Goal: Download file/media

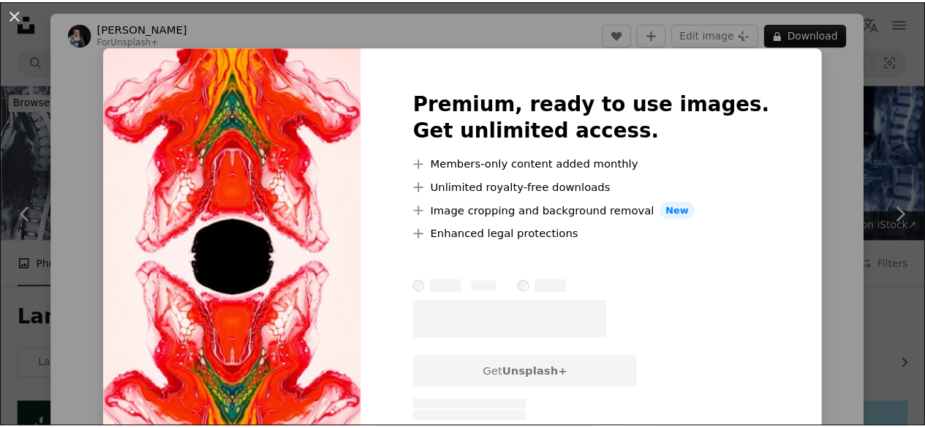
scroll to position [6802, 0]
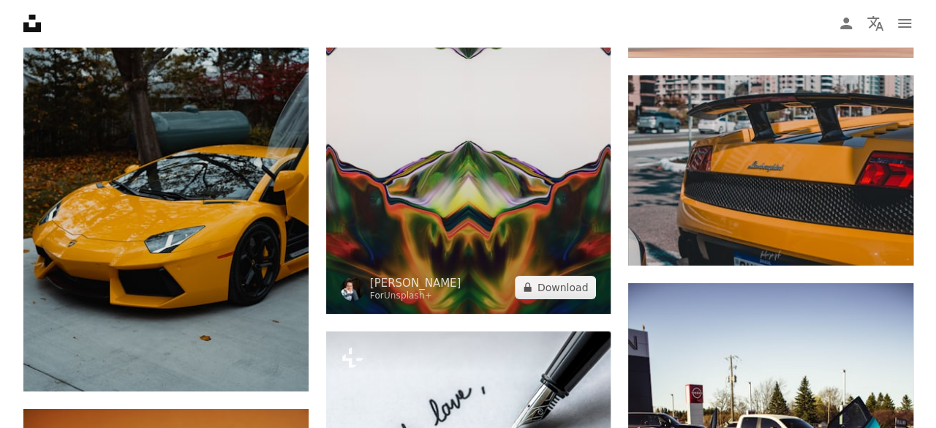
scroll to position [8265, 0]
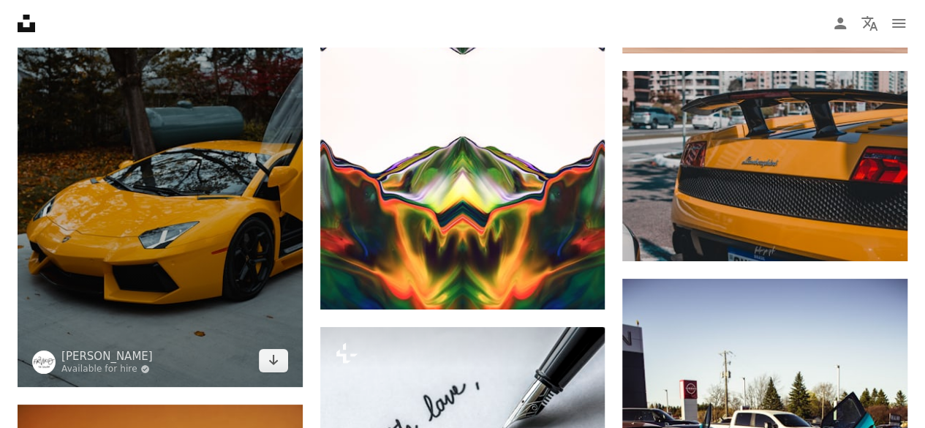
click at [129, 169] on img at bounding box center [160, 172] width 285 height 427
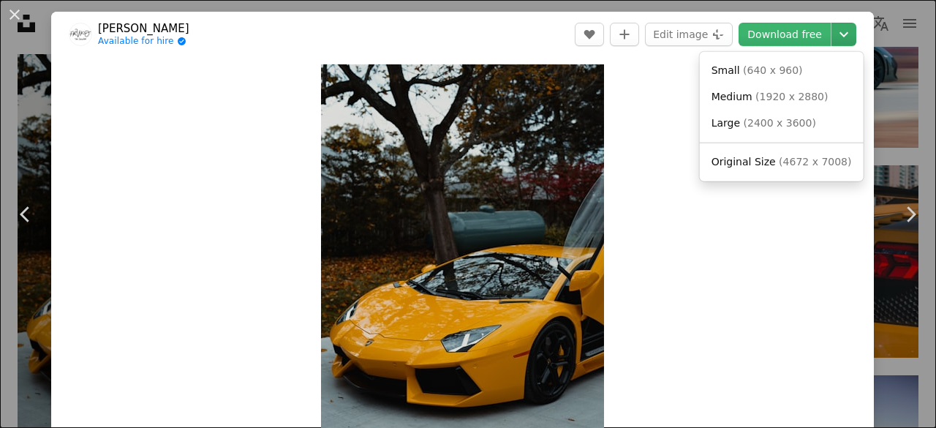
click at [832, 26] on icon "Chevron down" at bounding box center [843, 35] width 23 height 18
click at [792, 171] on link "Original Size ( 4672 x 7008 )" at bounding box center [782, 162] width 152 height 26
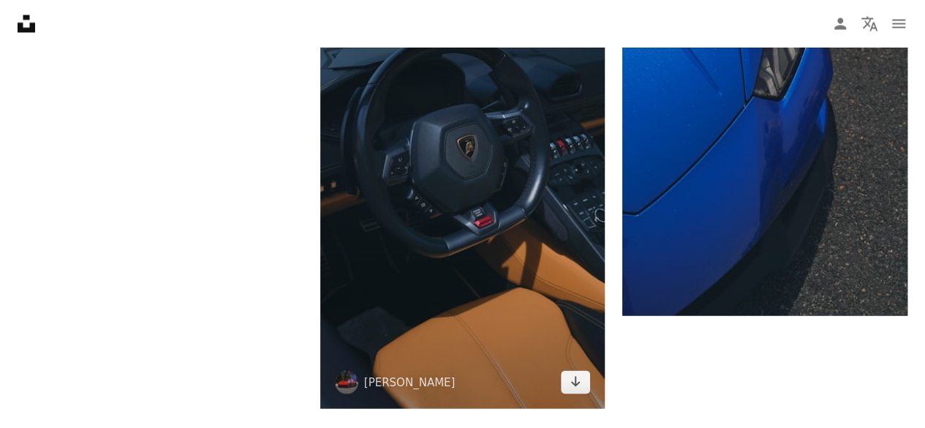
scroll to position [9801, 0]
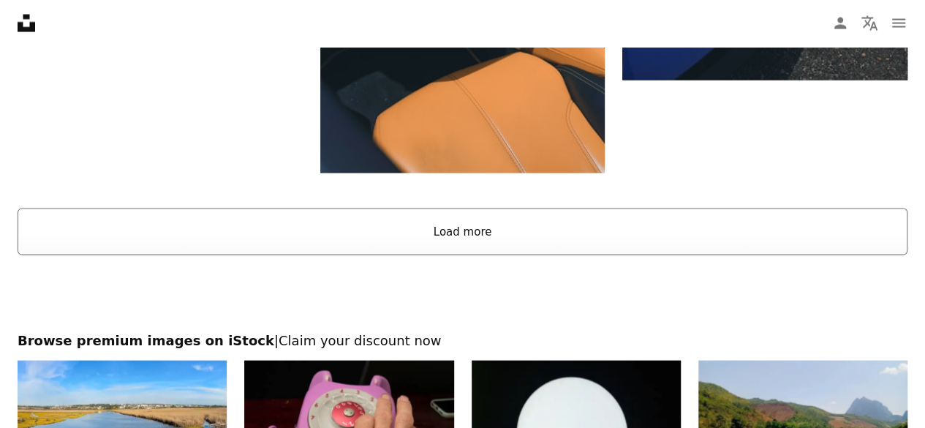
click at [506, 244] on button "Load more" at bounding box center [463, 231] width 890 height 47
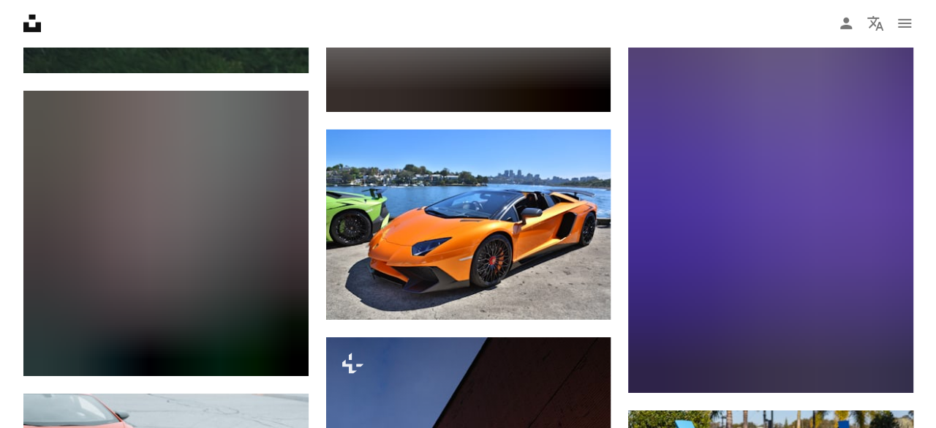
scroll to position [10767, 0]
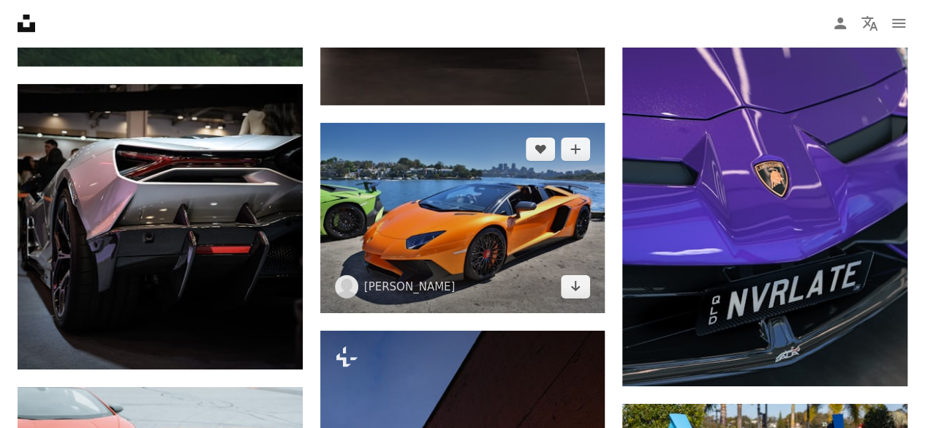
click at [507, 220] on img at bounding box center [462, 218] width 285 height 190
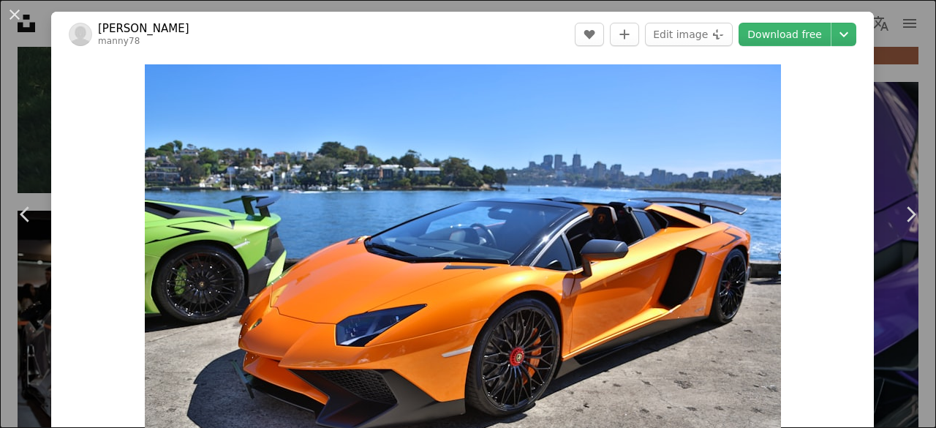
scroll to position [73, 0]
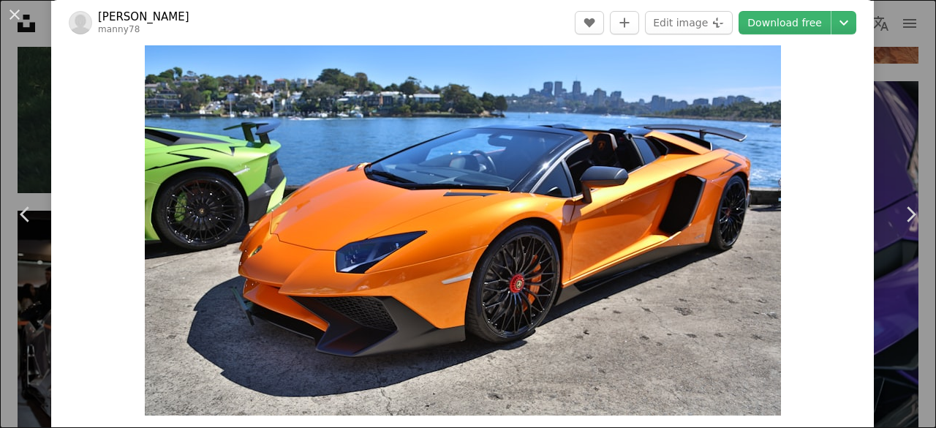
click at [507, 220] on img "Zoom in on this image" at bounding box center [463, 203] width 636 height 424
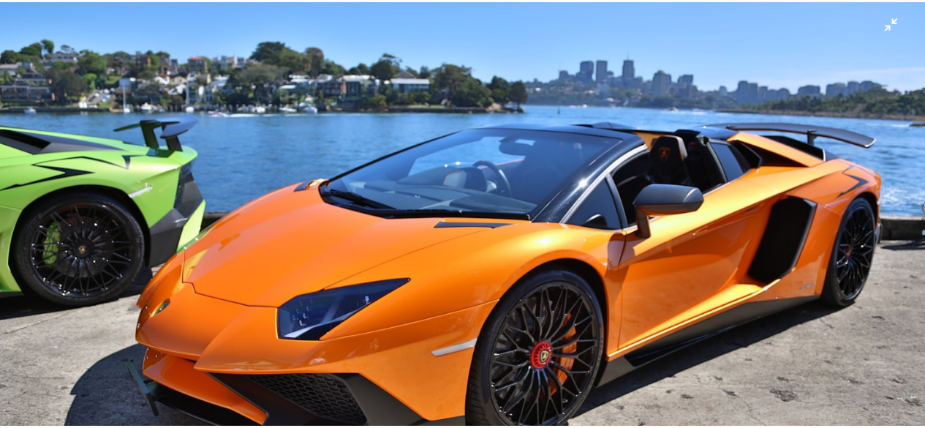
scroll to position [0, 0]
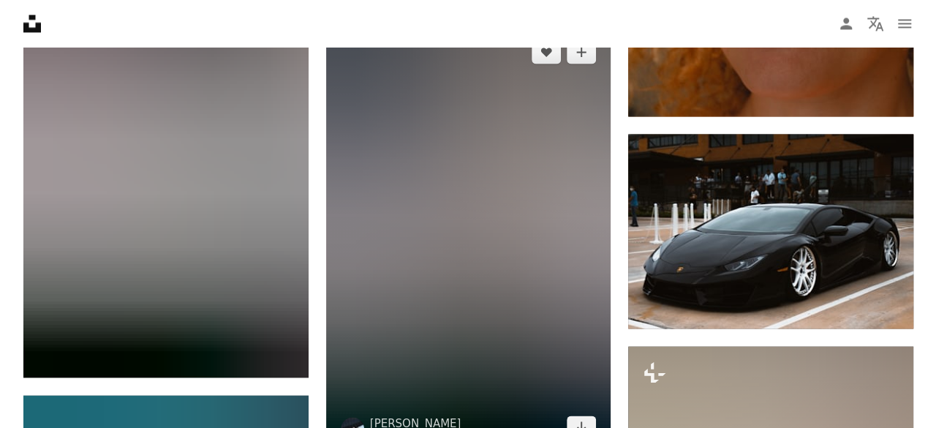
scroll to position [31759, 0]
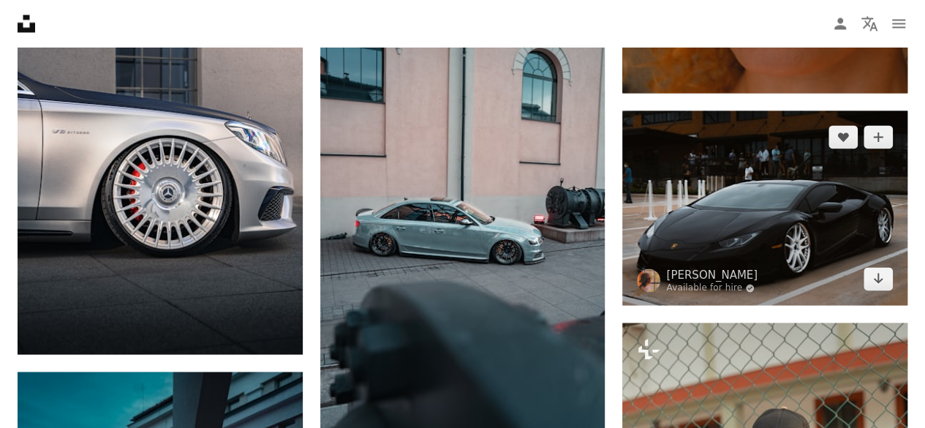
click at [816, 178] on img at bounding box center [764, 207] width 285 height 195
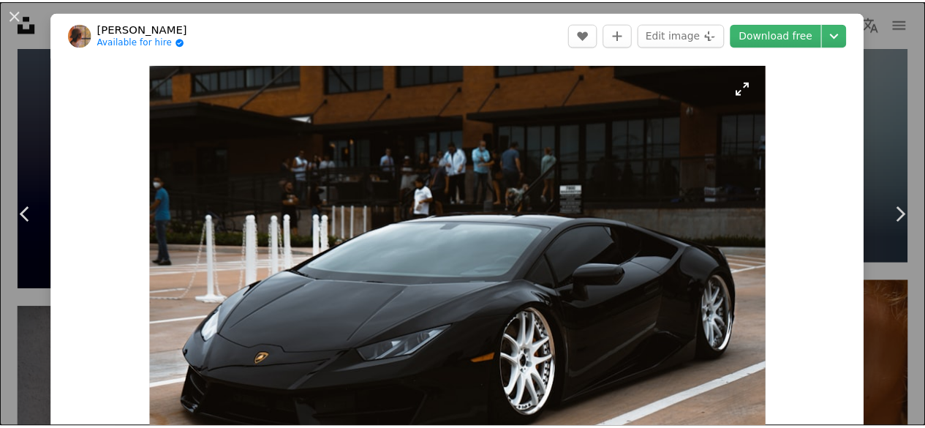
scroll to position [73, 0]
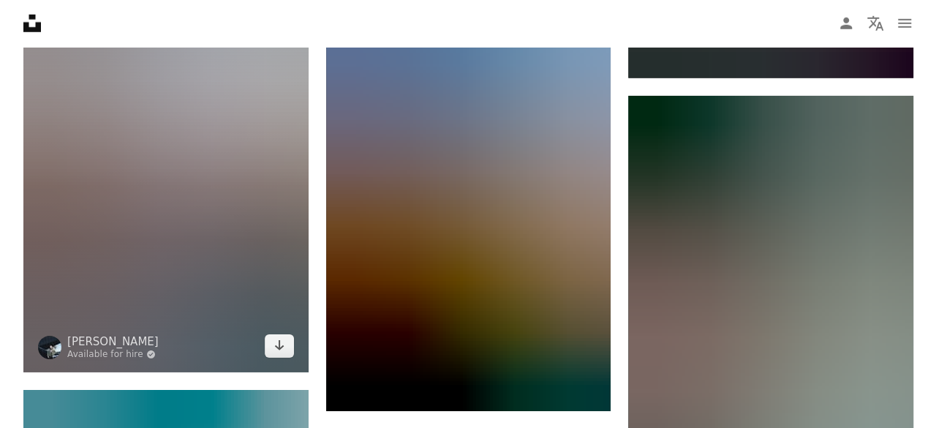
scroll to position [35489, 0]
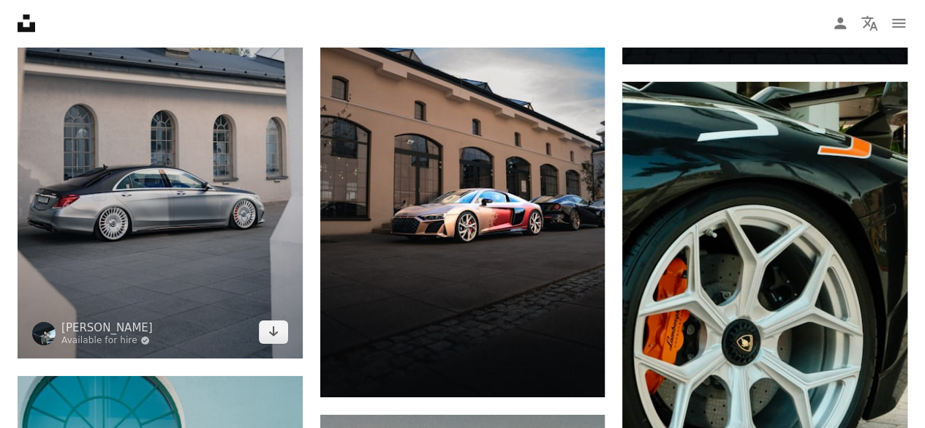
click at [151, 267] on img at bounding box center [160, 144] width 285 height 427
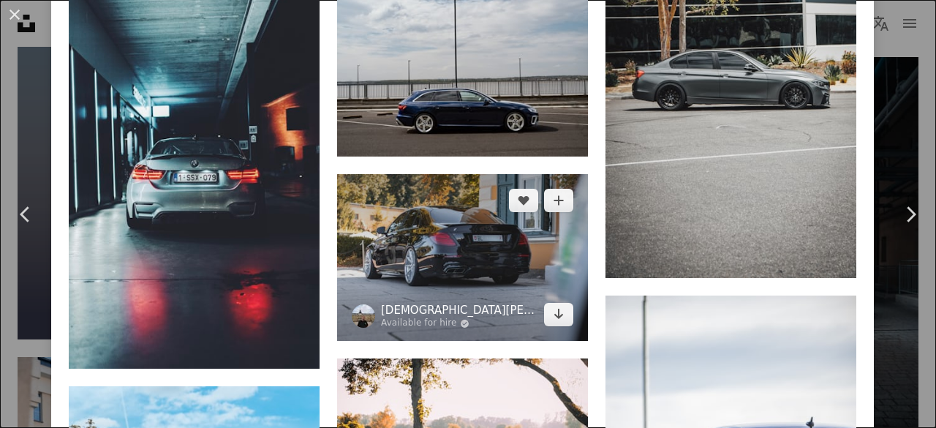
scroll to position [2779, 0]
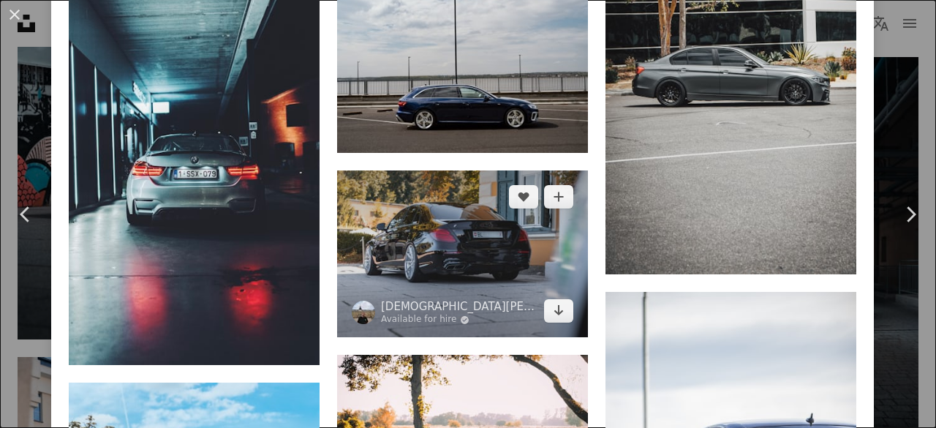
click at [458, 207] on img at bounding box center [462, 253] width 251 height 167
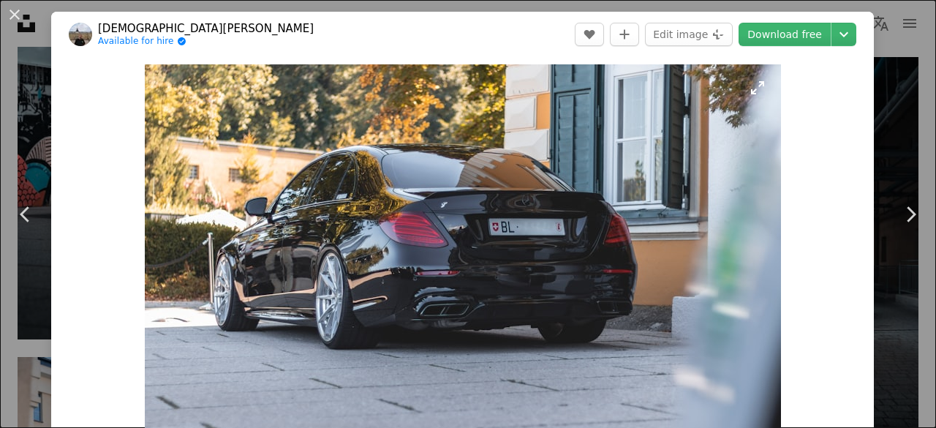
click at [543, 233] on img "Zoom in on this image" at bounding box center [463, 276] width 636 height 424
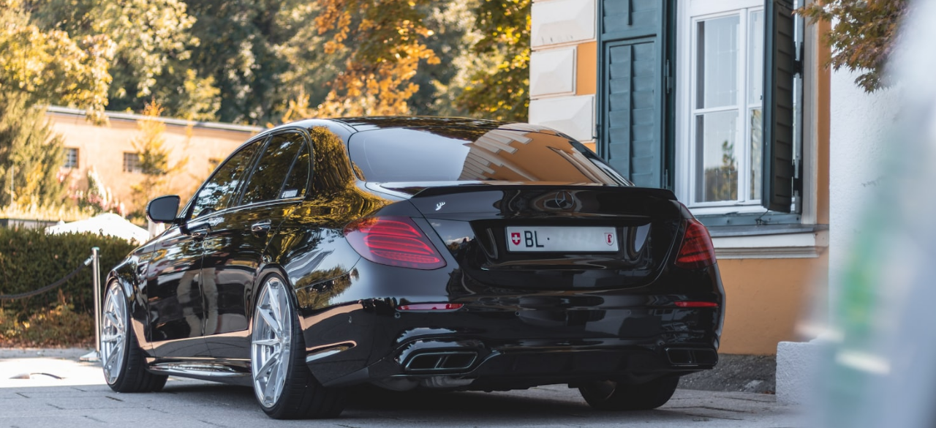
scroll to position [91, 0]
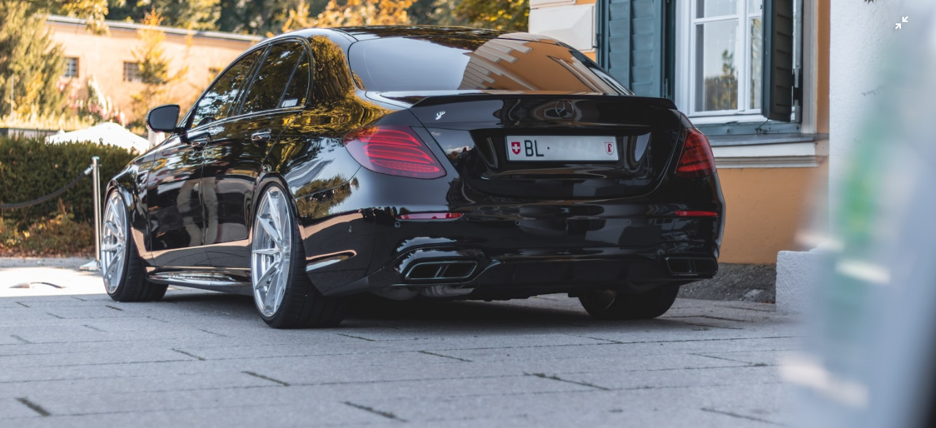
click at [492, 298] on img "Zoom out on this image" at bounding box center [468, 221] width 938 height 625
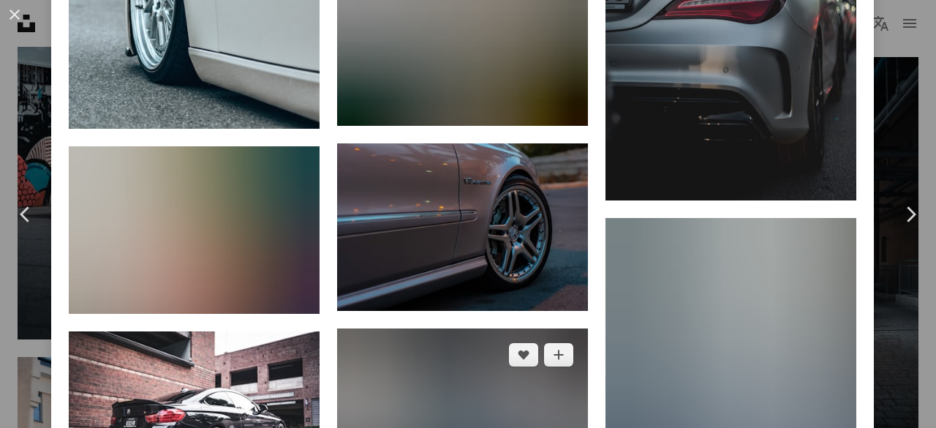
scroll to position [5693, 0]
